Goal: Task Accomplishment & Management: Manage account settings

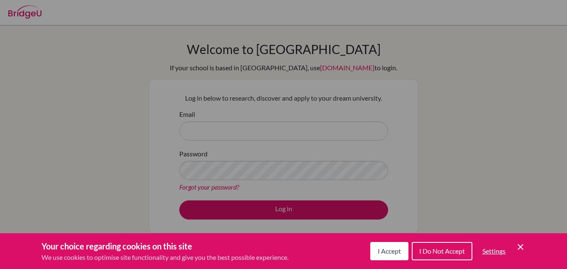
click at [397, 247] on span "I Accept" at bounding box center [389, 251] width 23 height 8
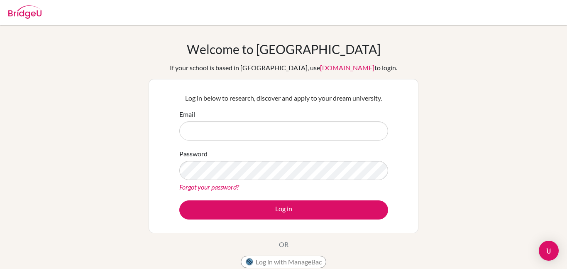
click at [325, 120] on div "Email" at bounding box center [283, 124] width 209 height 31
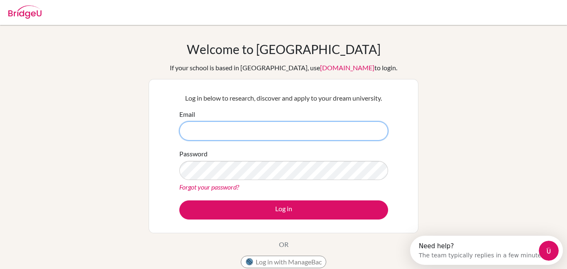
click at [332, 125] on input "Email" at bounding box center [283, 130] width 209 height 19
type input "ashleymendoza@topamail.com"
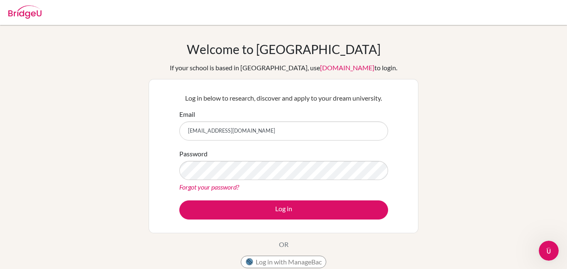
click at [205, 186] on link "Forgot your password?" at bounding box center [209, 187] width 60 height 8
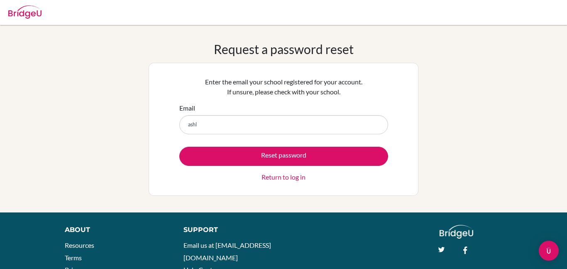
type input "[EMAIL_ADDRESS][DOMAIN_NAME]"
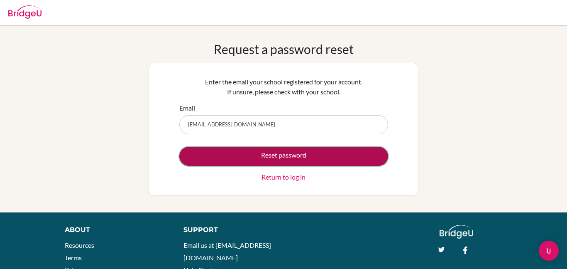
click at [280, 162] on button "Reset password" at bounding box center [283, 156] width 209 height 19
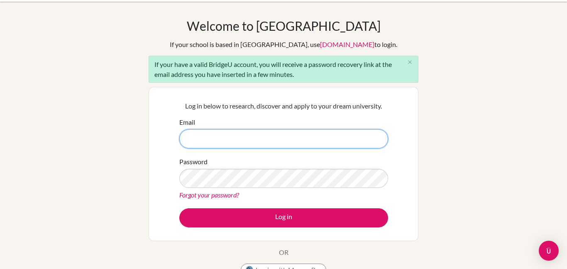
scroll to position [24, 0]
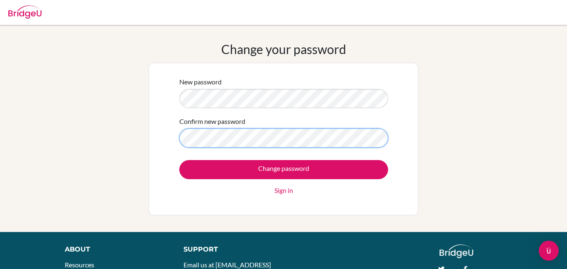
click at [179, 160] on input "Change password" at bounding box center [283, 169] width 209 height 19
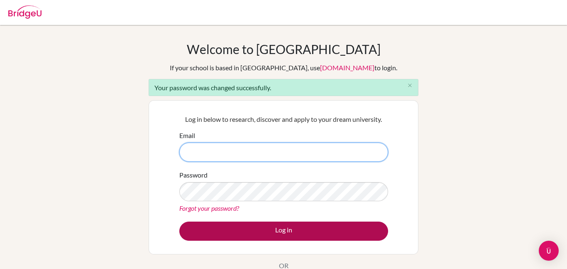
type input "ashleymendoza@topamail.com"
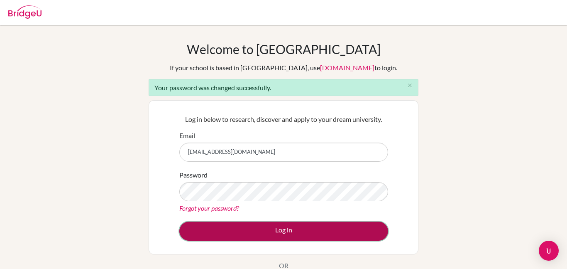
click at [335, 225] on button "Log in" at bounding box center [283, 230] width 209 height 19
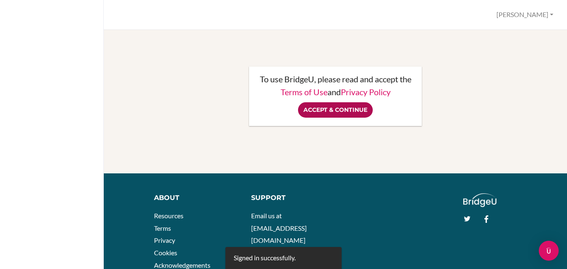
click at [316, 110] on input "Accept & Continue" at bounding box center [335, 109] width 75 height 15
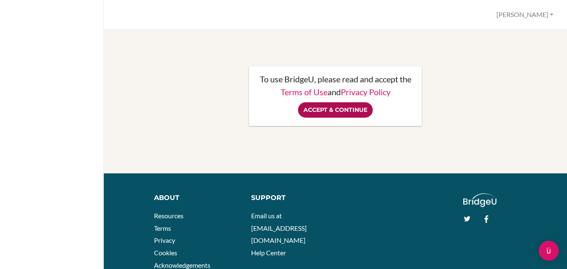
click at [315, 113] on input "Accept & Continue" at bounding box center [335, 109] width 75 height 15
